Goal: Information Seeking & Learning: Learn about a topic

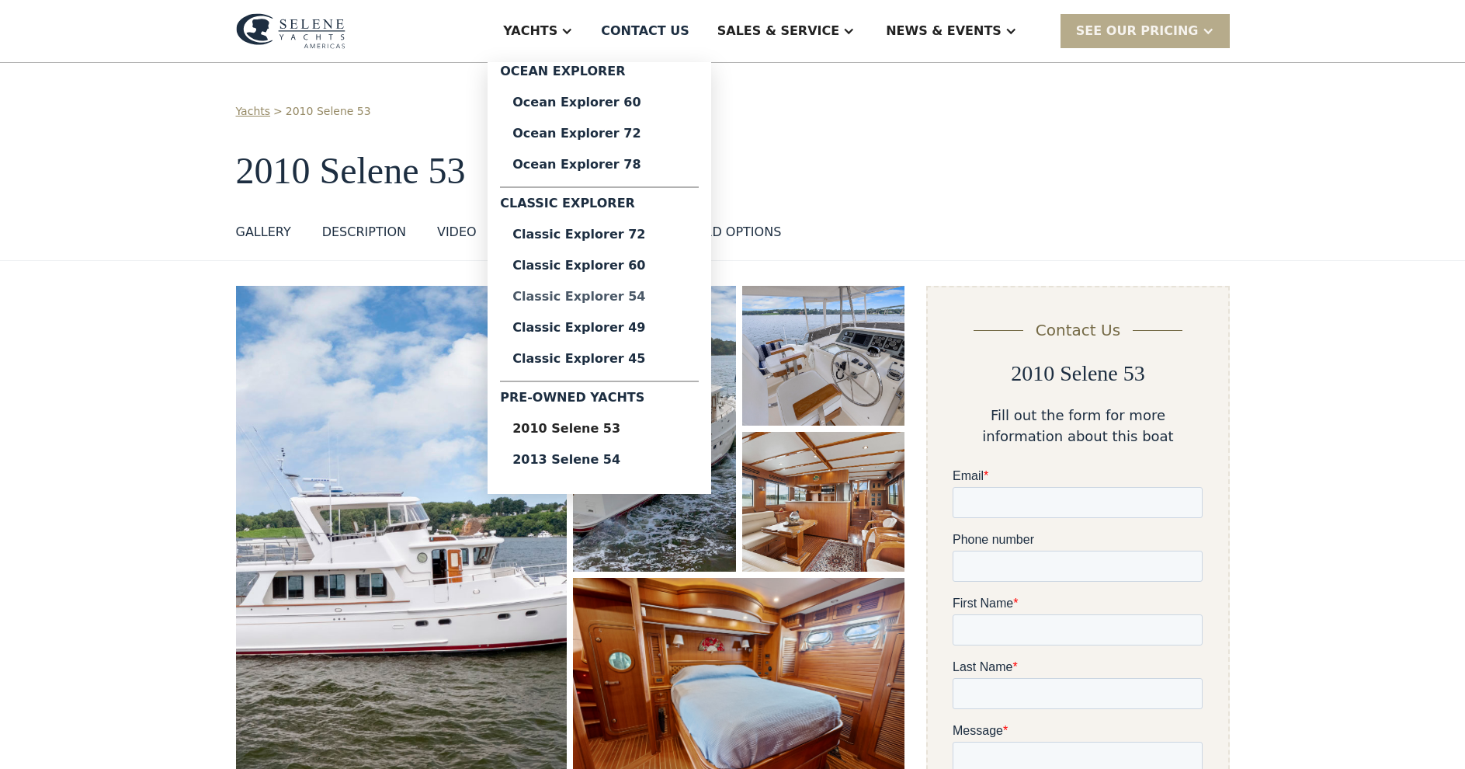
click at [658, 296] on div "Classic Explorer 54" at bounding box center [600, 296] width 174 height 12
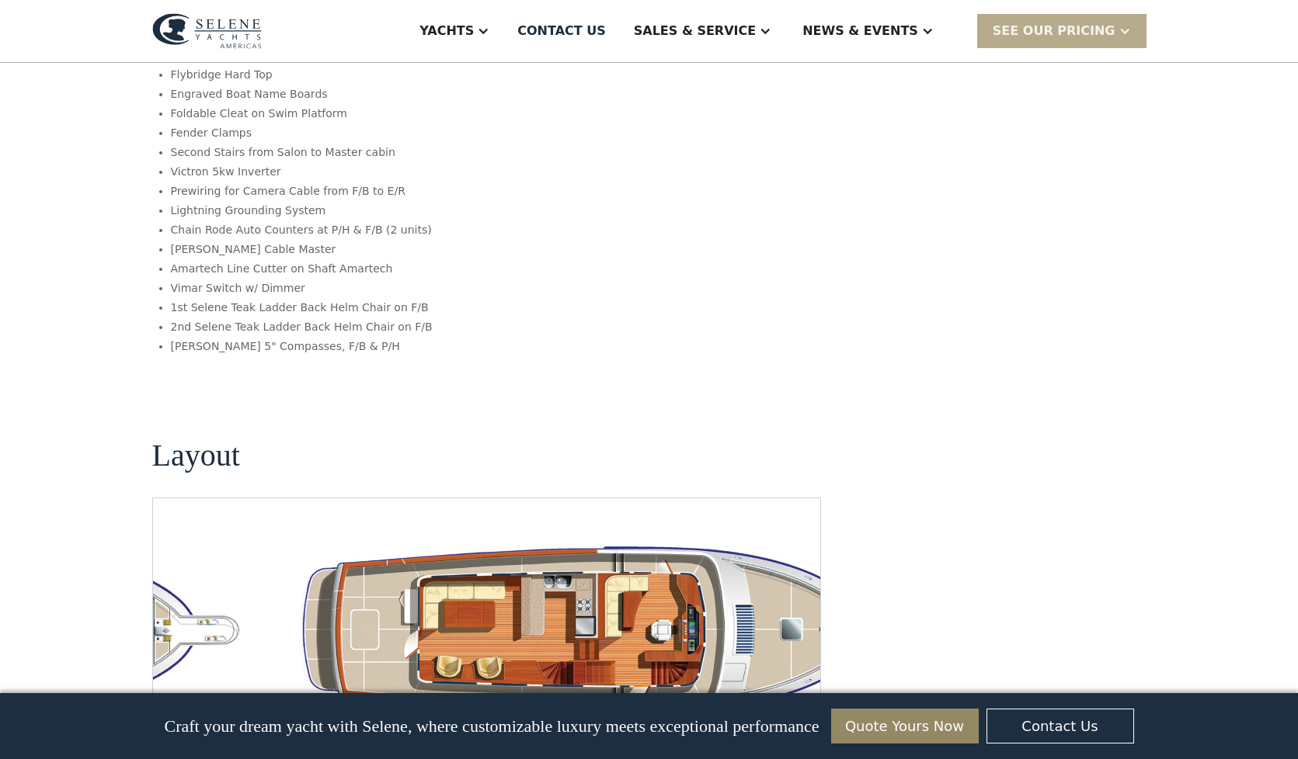
scroll to position [2514, 0]
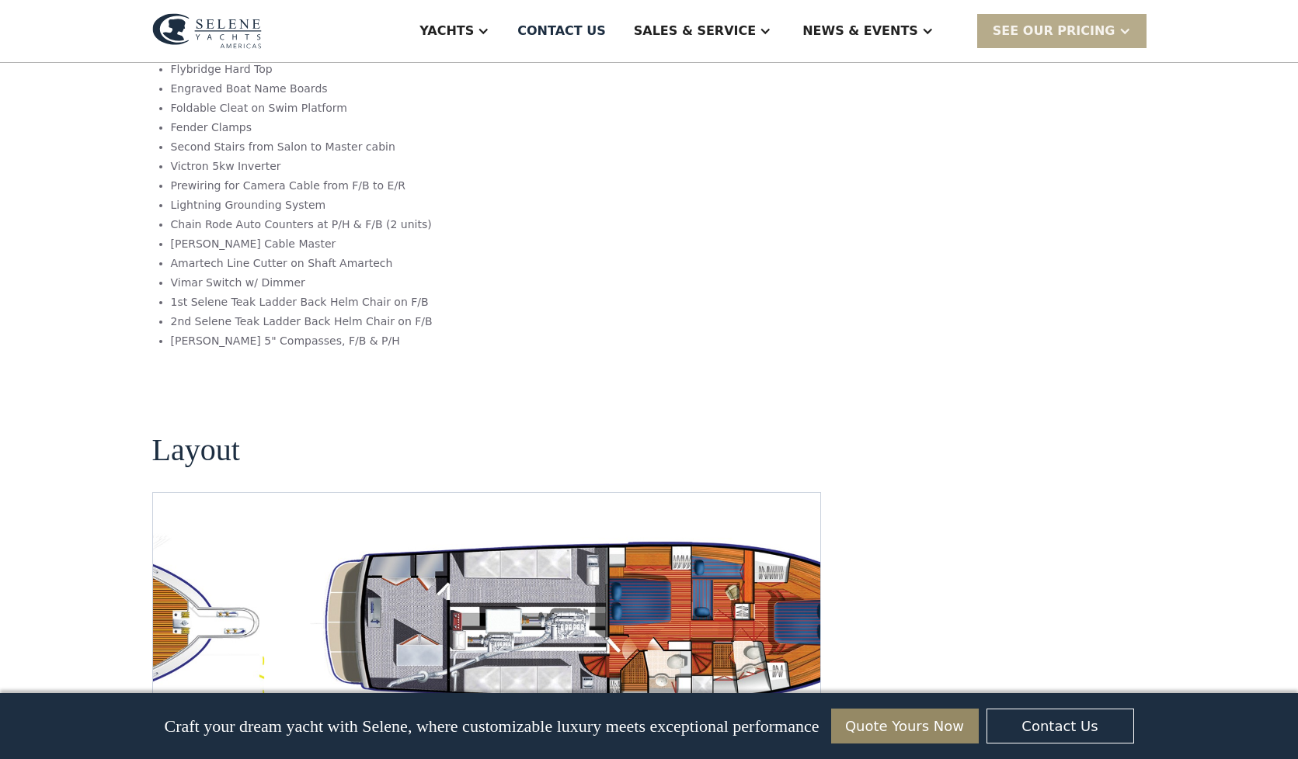
click at [798, 718] on img "Next slide" at bounding box center [795, 736] width 37 height 37
click at [794, 718] on img "Next slide" at bounding box center [795, 736] width 37 height 37
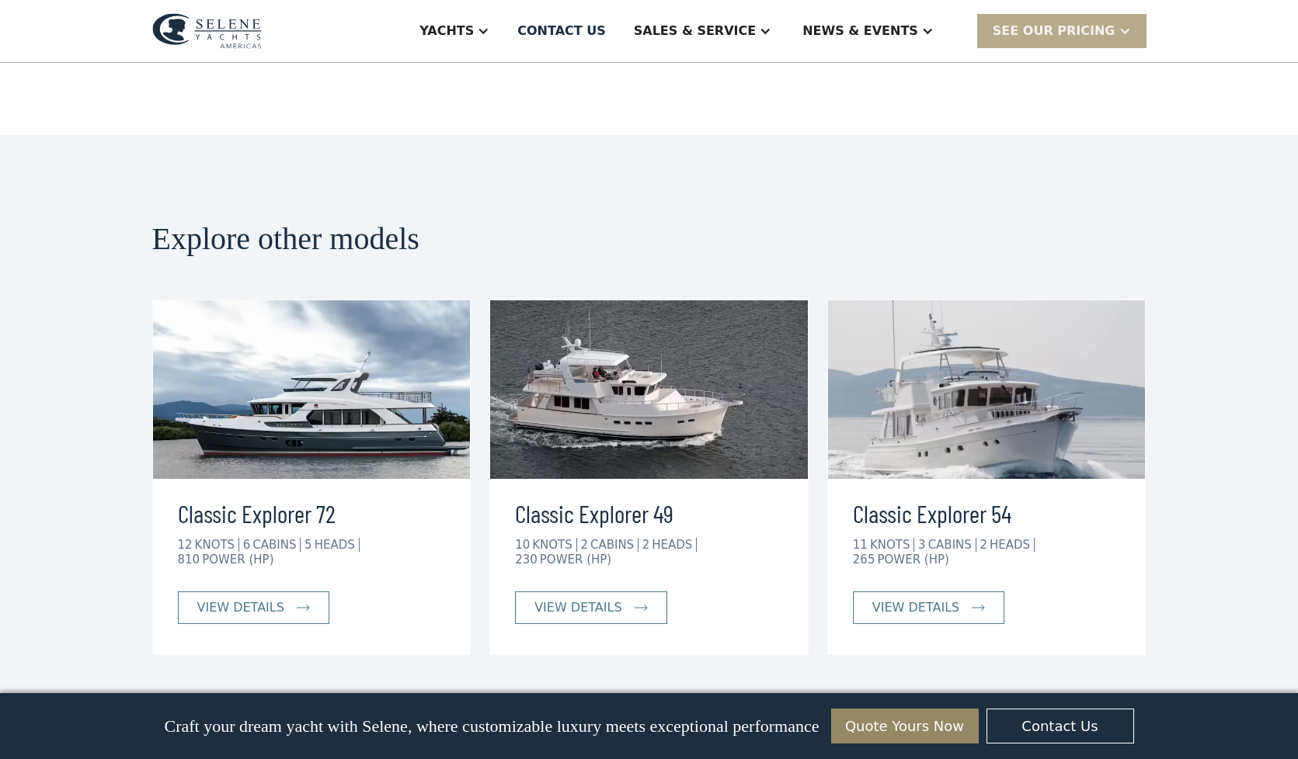
scroll to position [3248, 0]
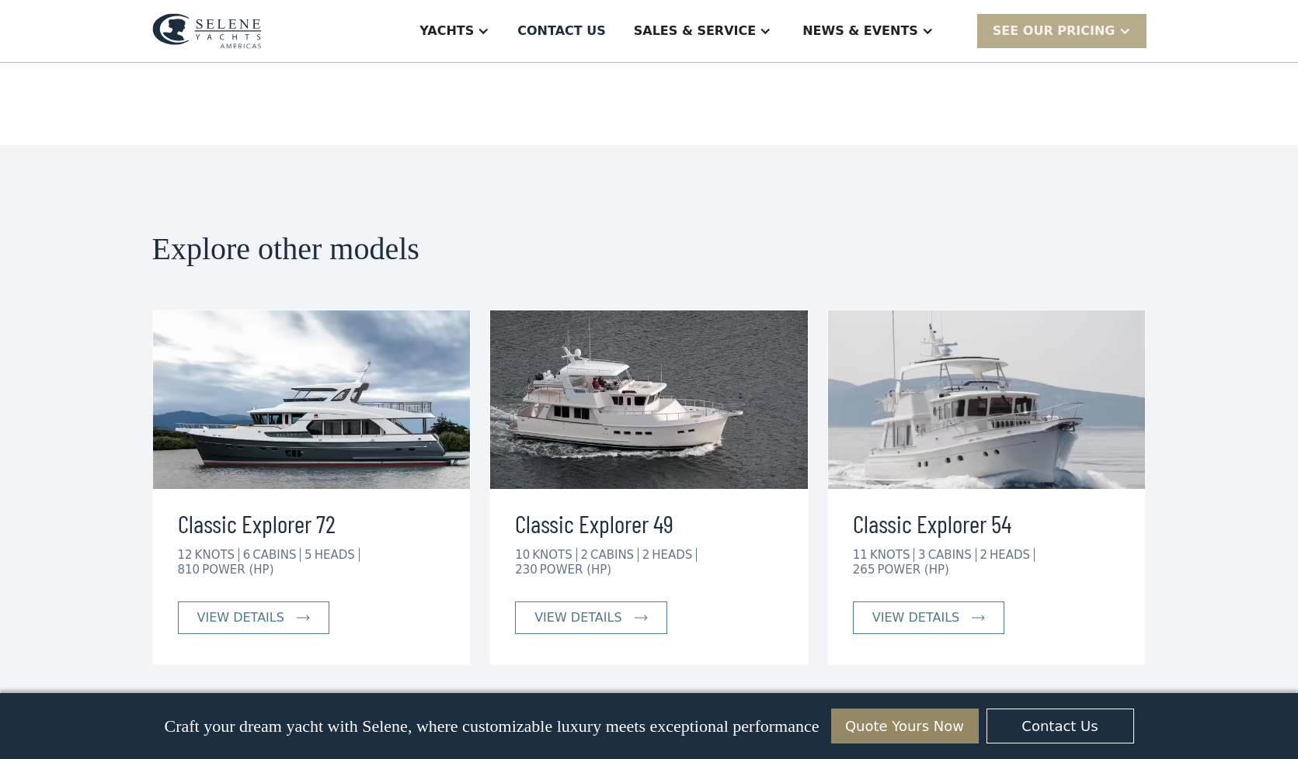
click at [972, 319] on img at bounding box center [987, 400] width 318 height 179
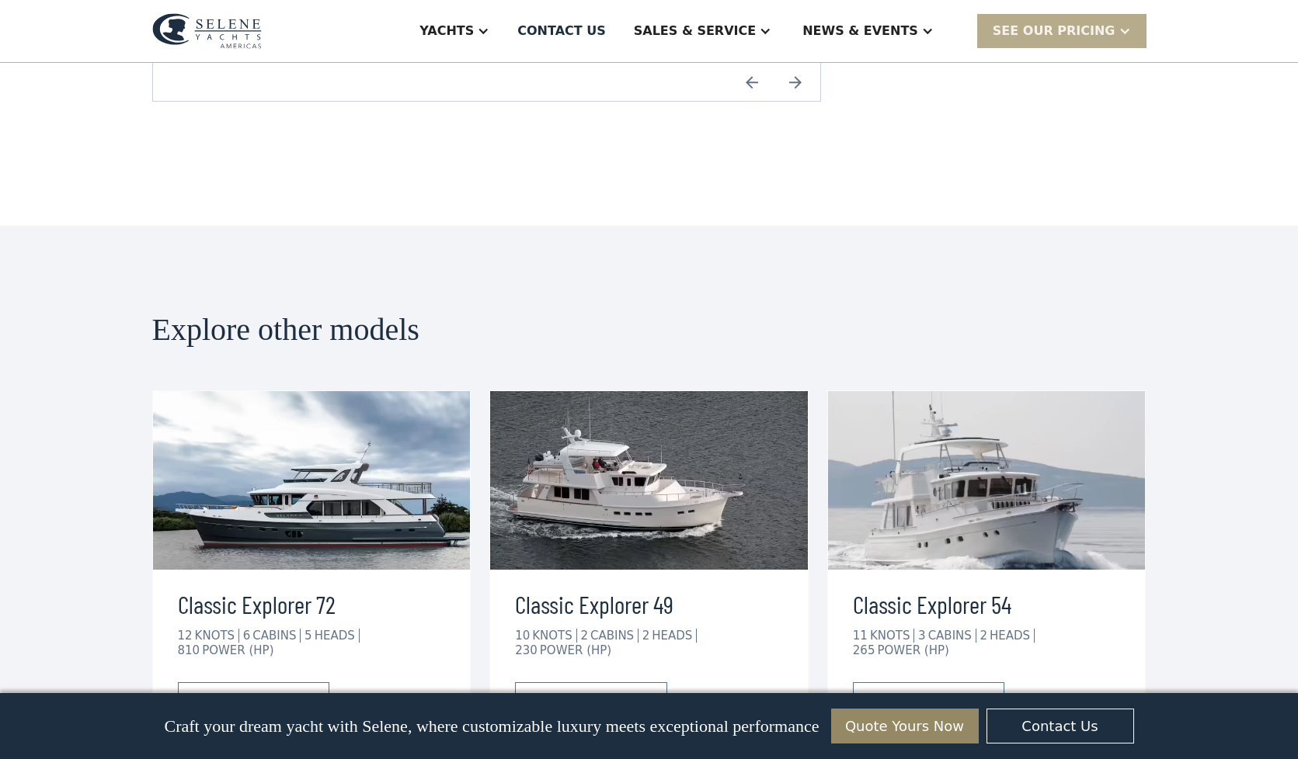
scroll to position [3172, 0]
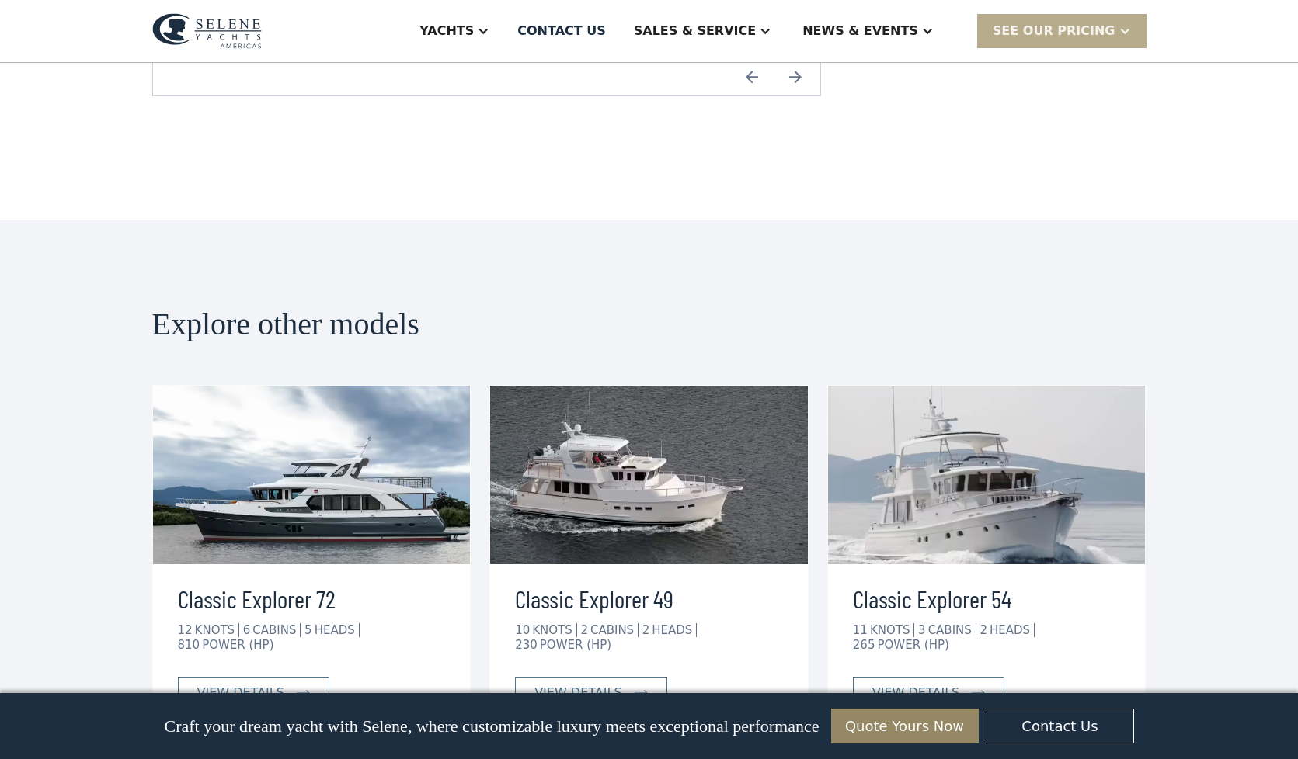
click at [978, 386] on img at bounding box center [987, 475] width 318 height 179
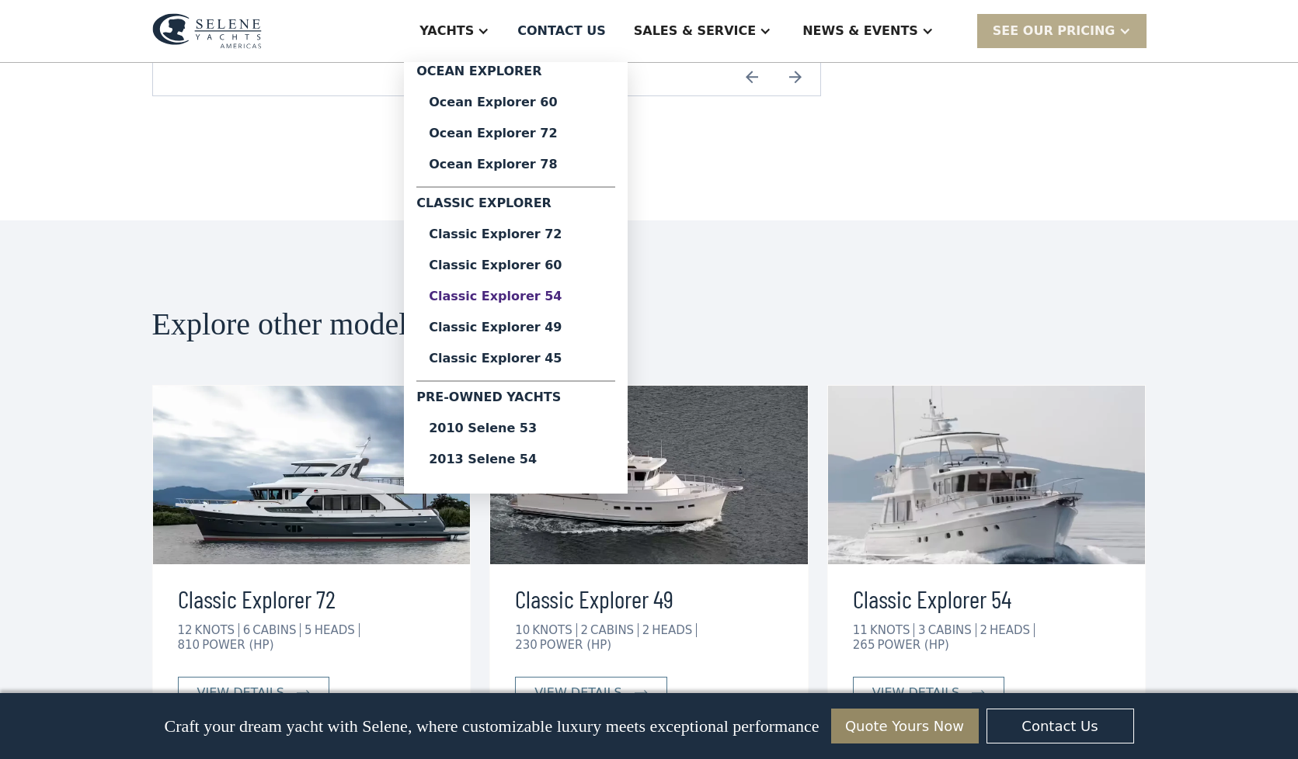
click at [566, 298] on div "Classic Explorer 54" at bounding box center [516, 296] width 174 height 12
